Goal: Navigation & Orientation: Find specific page/section

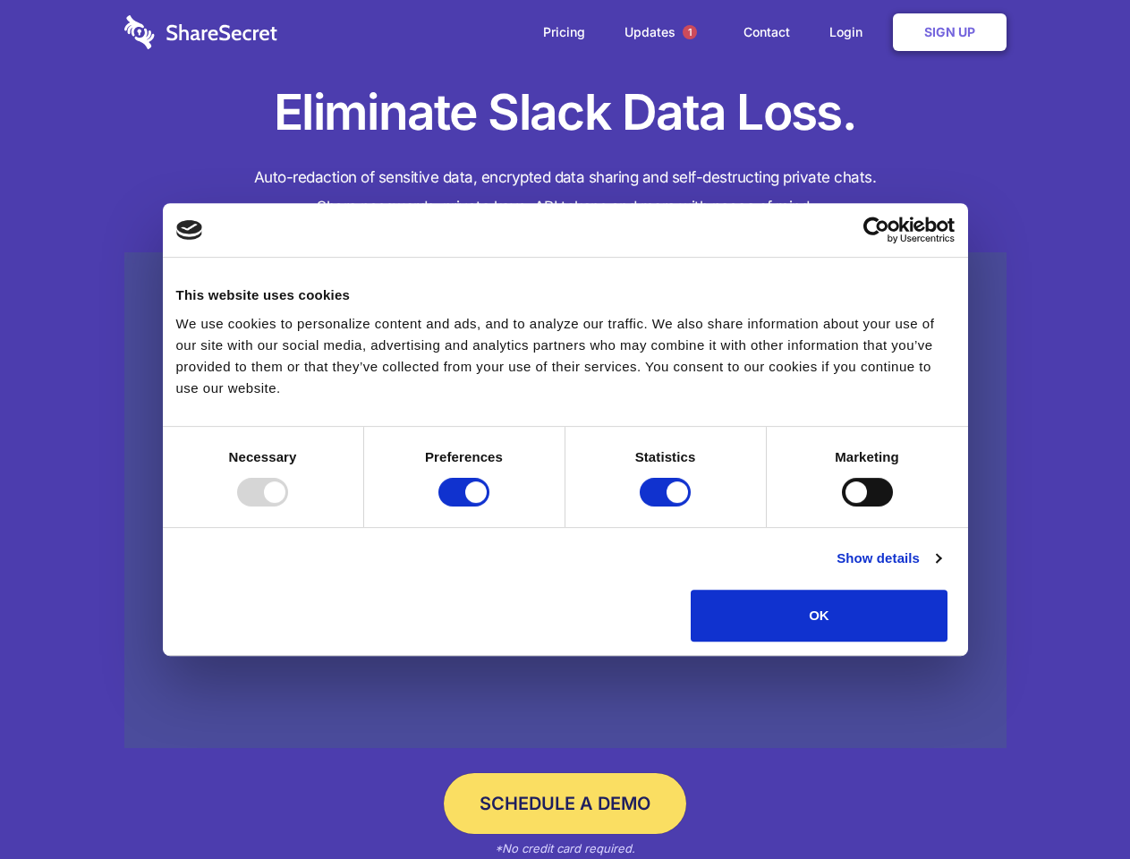
click at [288, 506] on div at bounding box center [262, 492] width 51 height 29
click at [489, 506] on input "Preferences" at bounding box center [463, 492] width 51 height 29
checkbox input "false"
click at [667, 506] on input "Statistics" at bounding box center [665, 492] width 51 height 29
checkbox input "false"
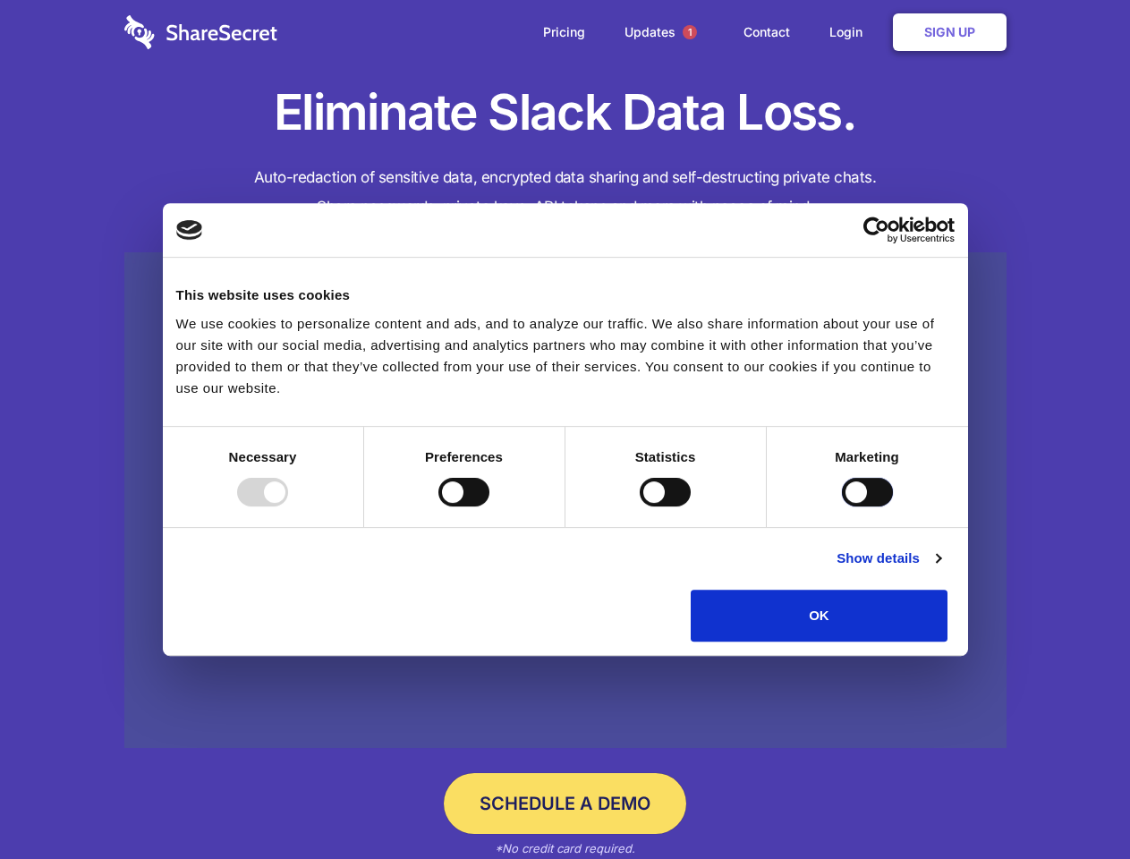
click at [842, 506] on input "Marketing" at bounding box center [867, 492] width 51 height 29
checkbox input "true"
click at [940, 569] on link "Show details" at bounding box center [889, 558] width 104 height 21
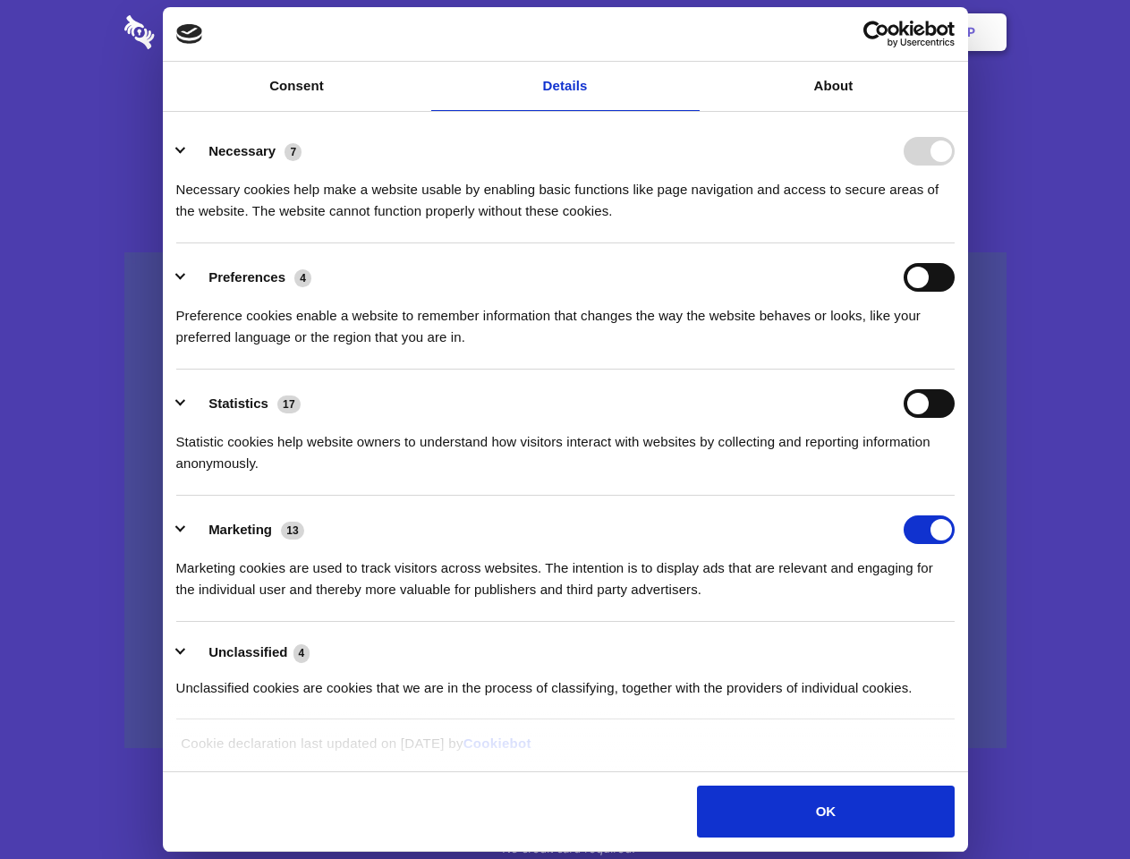
click at [955, 243] on li "Necessary 7 Necessary cookies help make a website usable by enabling basic func…" at bounding box center [565, 180] width 778 height 126
click at [689, 32] on span "1" at bounding box center [690, 32] width 14 height 14
